Goal: Find specific page/section: Find specific page/section

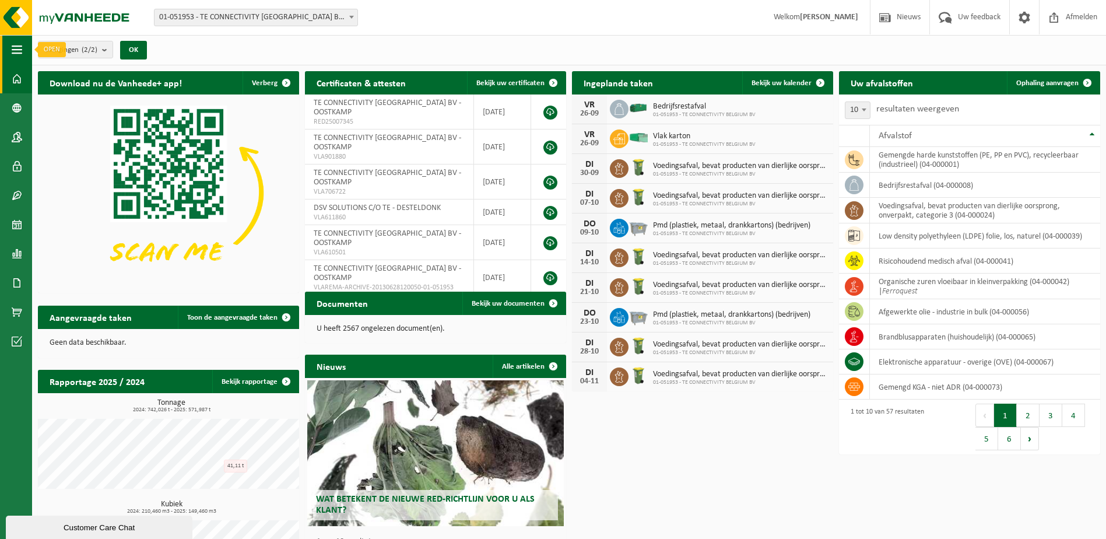
click at [13, 50] on span "button" at bounding box center [17, 49] width 10 height 29
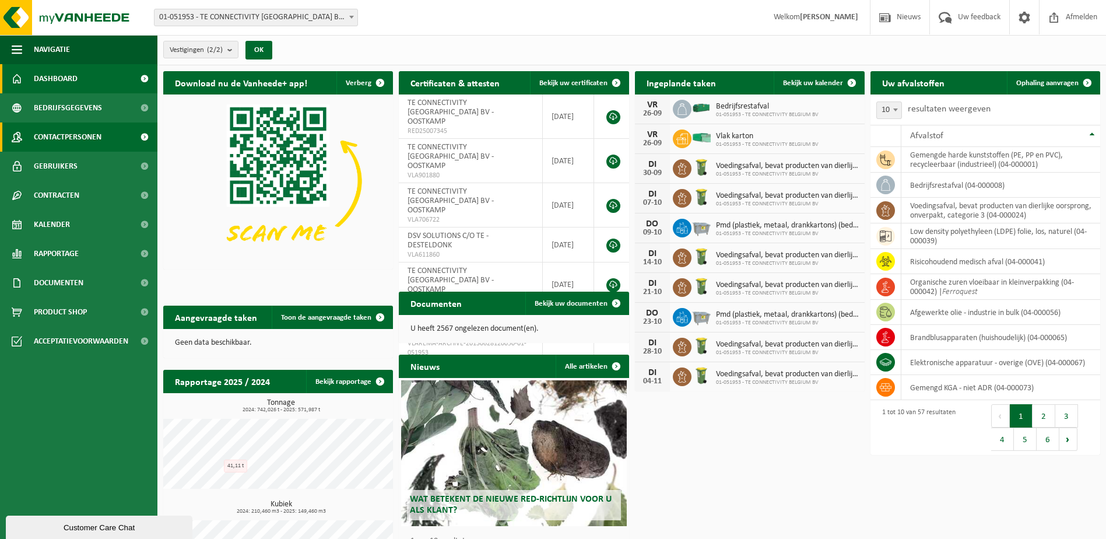
click at [82, 140] on span "Contactpersonen" at bounding box center [68, 136] width 68 height 29
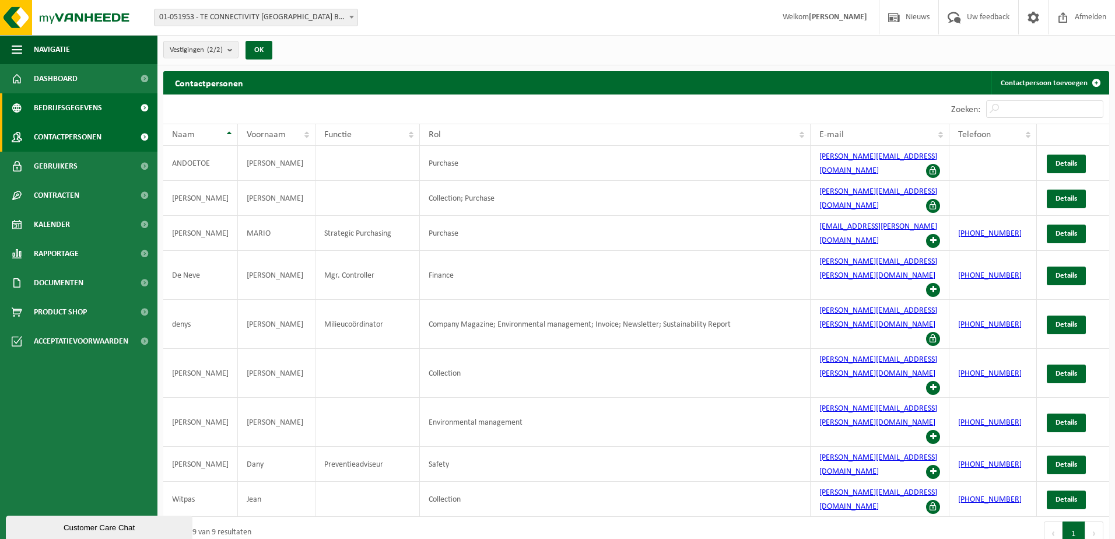
click at [90, 103] on span "Bedrijfsgegevens" at bounding box center [68, 107] width 68 height 29
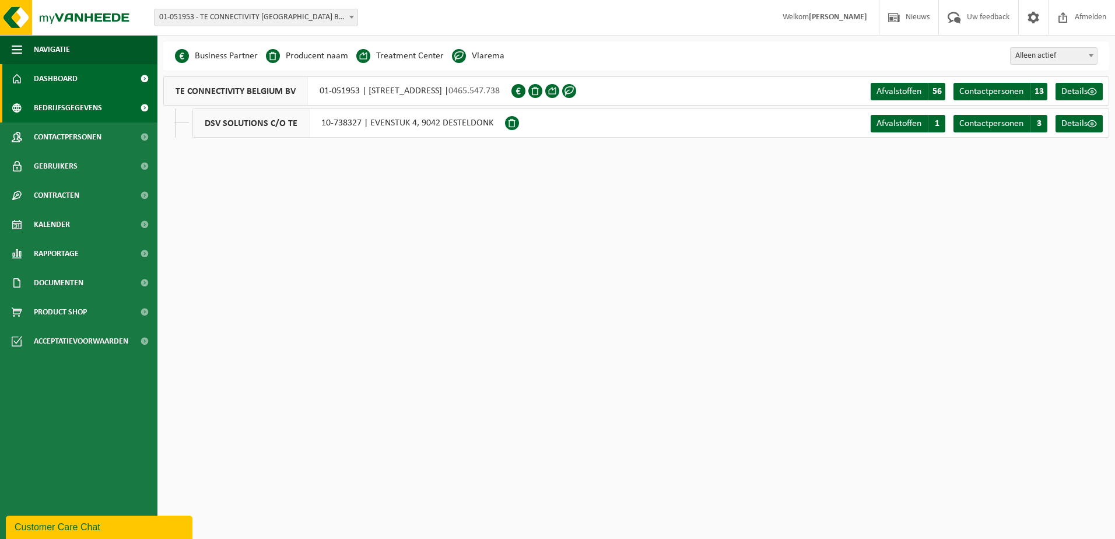
click at [45, 80] on span "Dashboard" at bounding box center [56, 78] width 44 height 29
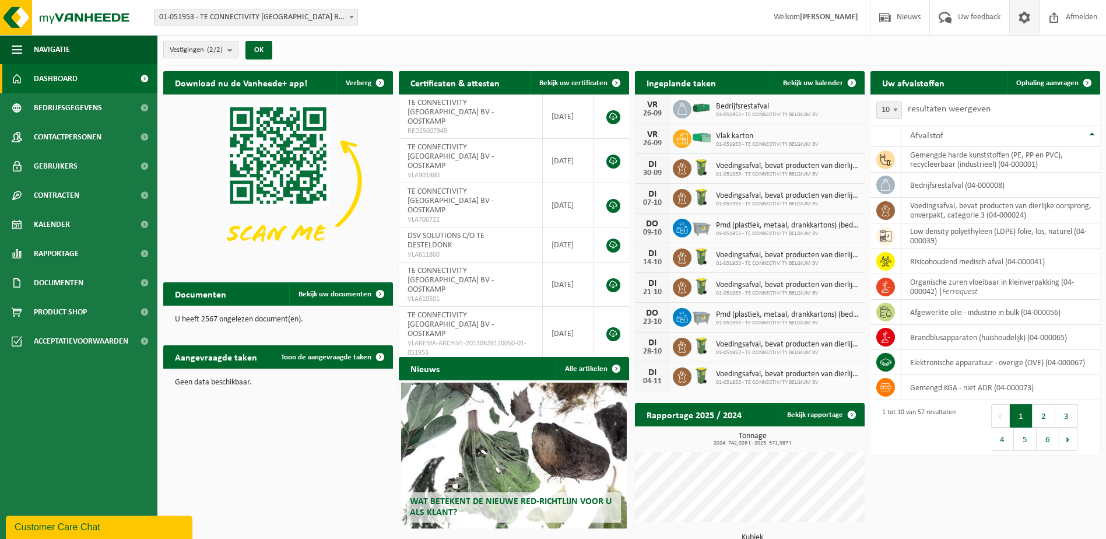
click at [1027, 18] on span at bounding box center [1023, 17] width 17 height 34
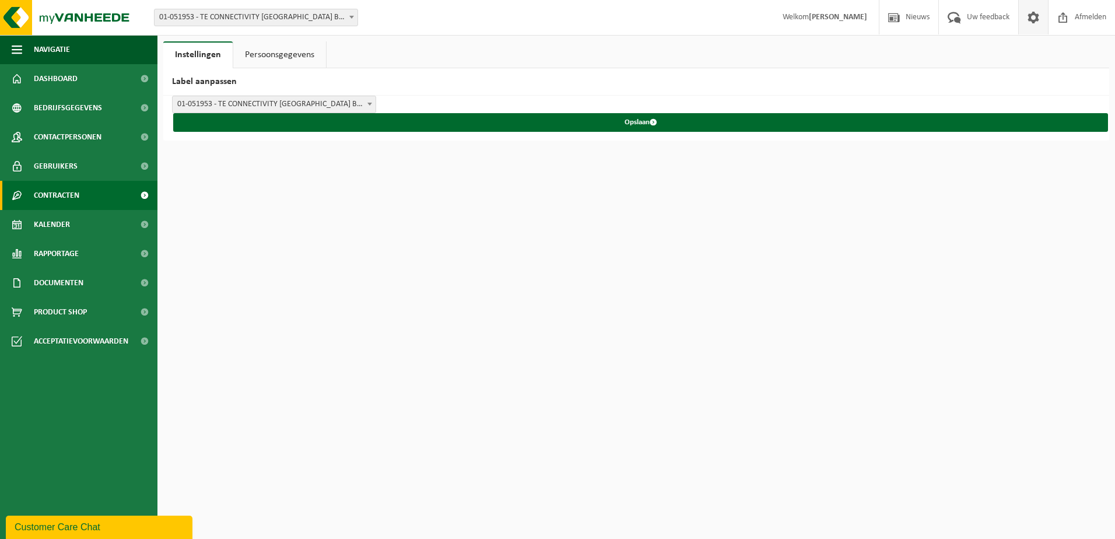
click at [83, 195] on link "Contracten" at bounding box center [78, 195] width 157 height 29
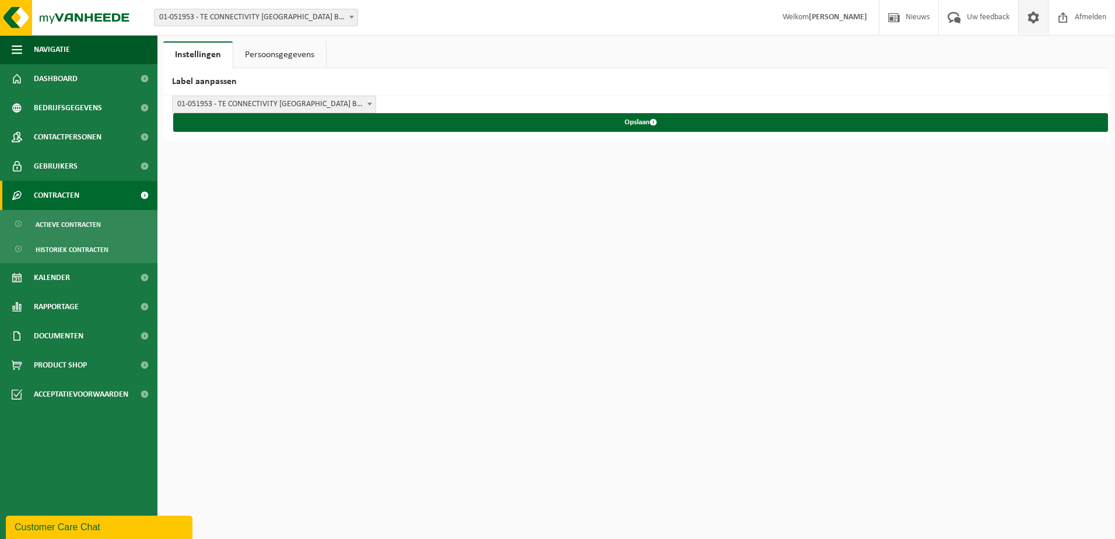
click at [83, 195] on link "Contracten" at bounding box center [78, 195] width 157 height 29
